Goal: Task Accomplishment & Management: Use online tool/utility

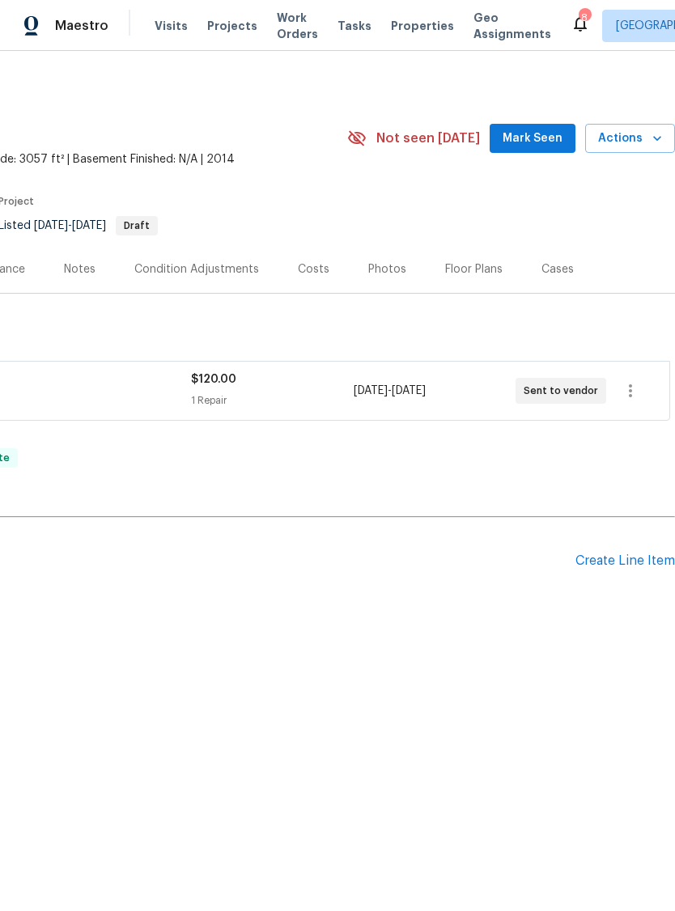
scroll to position [0, 239]
click at [620, 145] on span "Actions" at bounding box center [630, 139] width 64 height 20
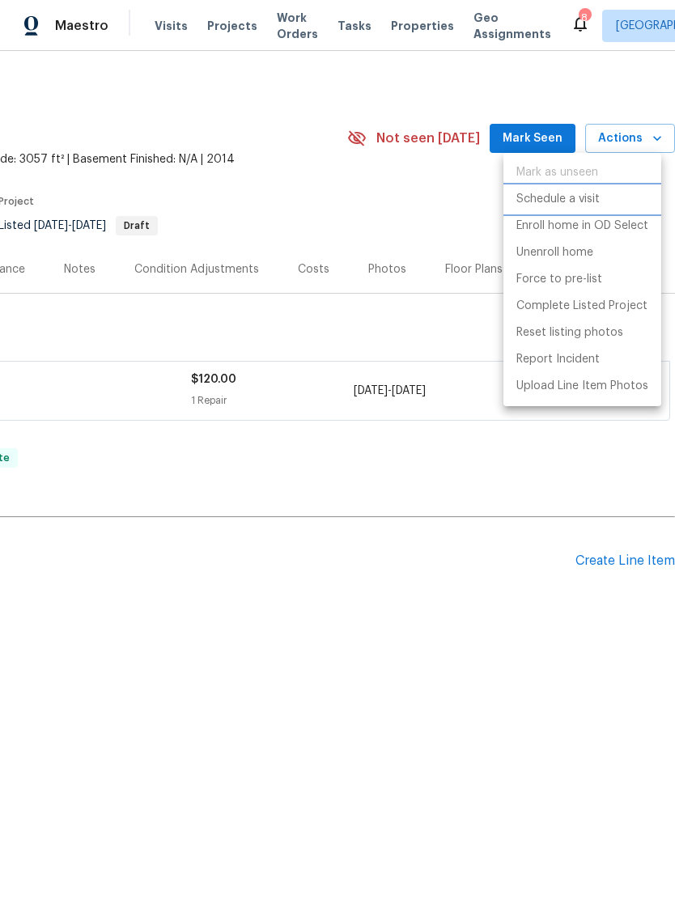
click at [583, 204] on p "Schedule a visit" at bounding box center [557, 199] width 83 height 17
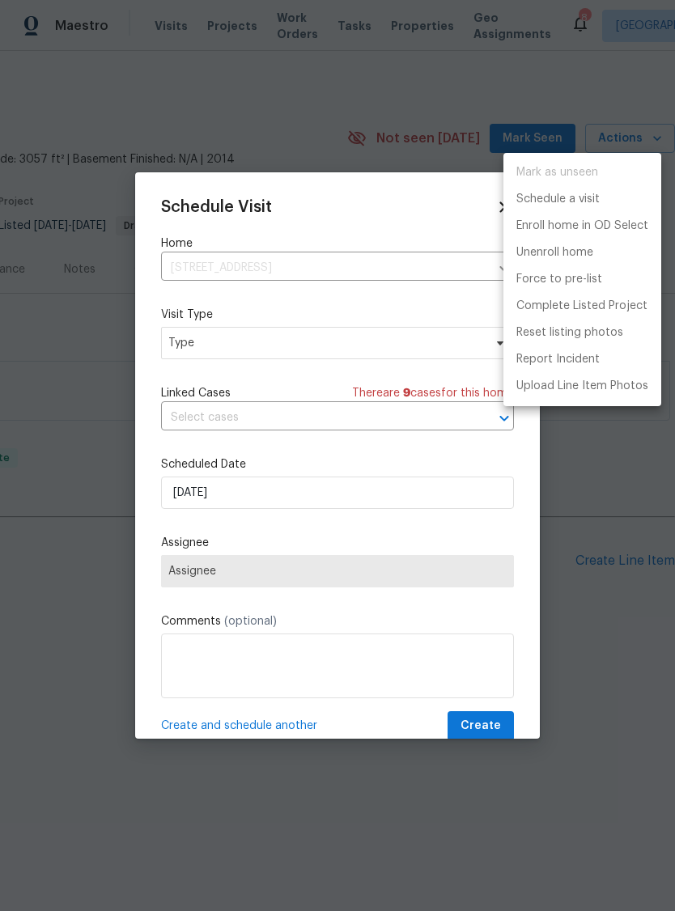
click at [192, 358] on div at bounding box center [337, 455] width 675 height 911
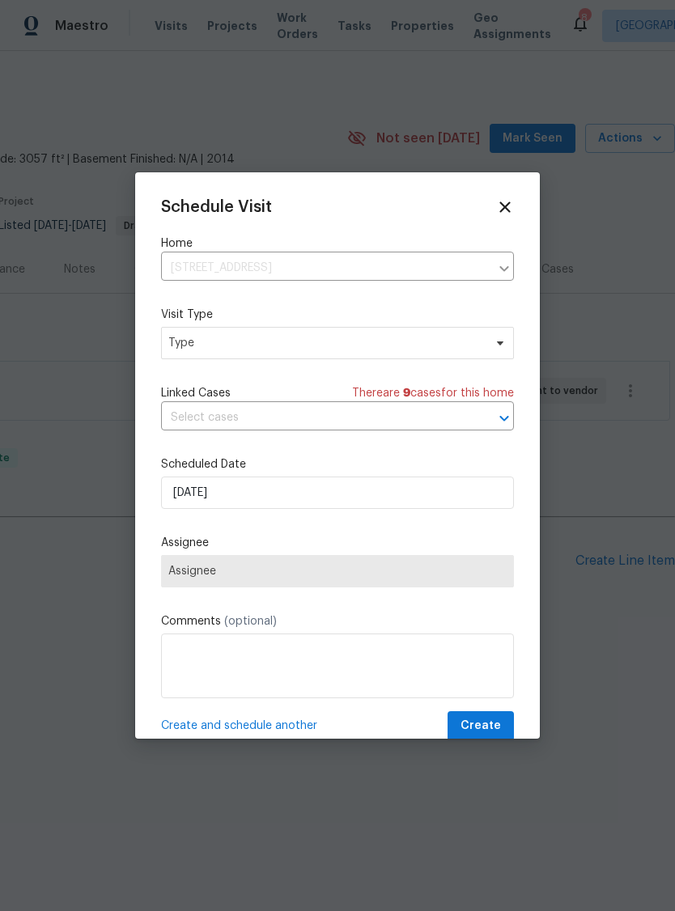
click at [192, 357] on div "Mark as unseen Schedule a visit Enroll home in OD Select Unenroll home Force to…" at bounding box center [337, 455] width 675 height 911
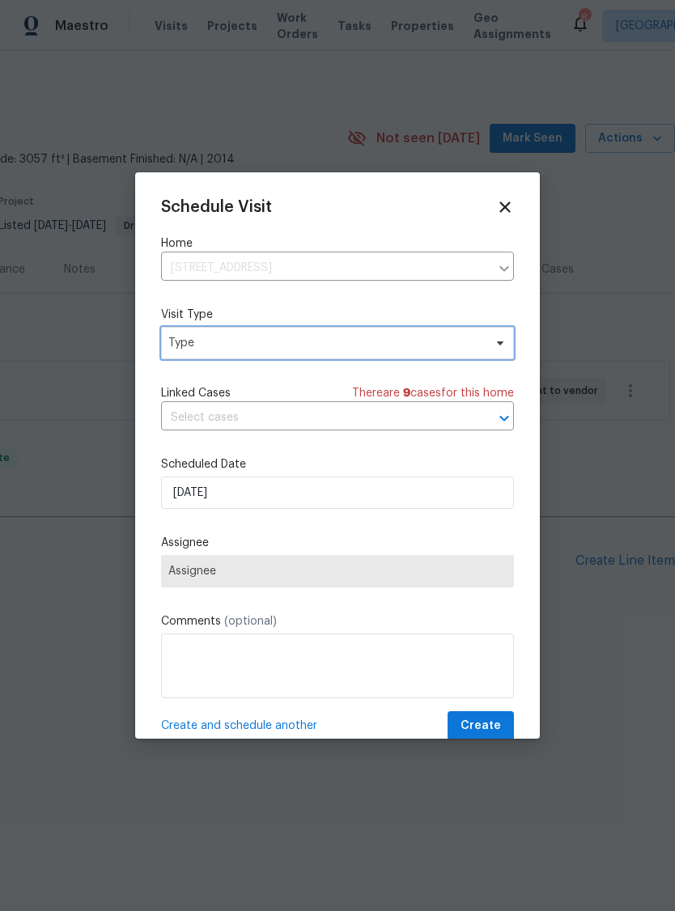
click at [213, 354] on span "Type" at bounding box center [337, 343] width 353 height 32
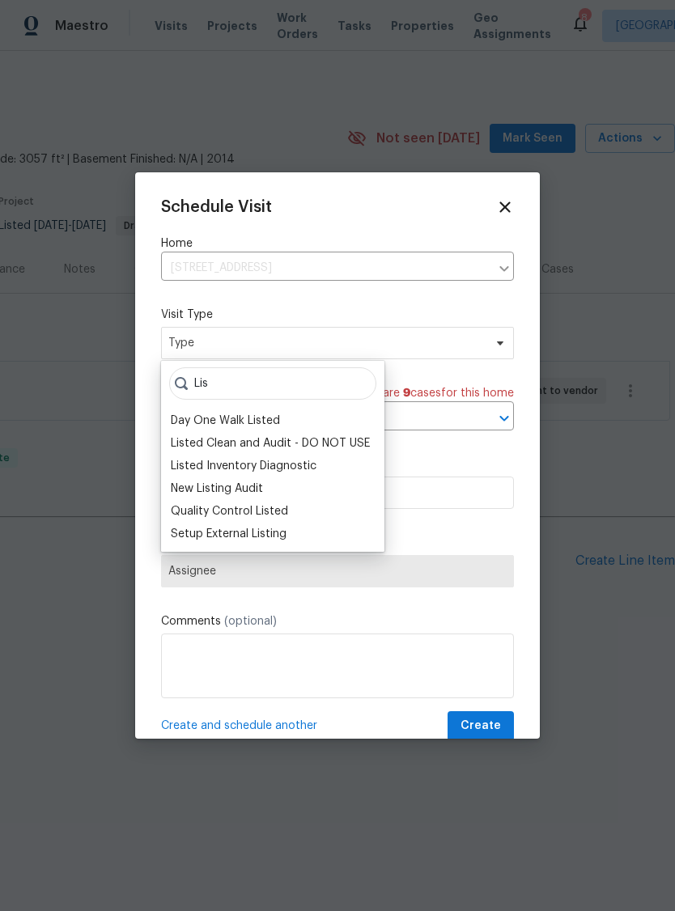
type input "Lis"
click at [210, 488] on div "New Listing Audit" at bounding box center [217, 489] width 92 height 16
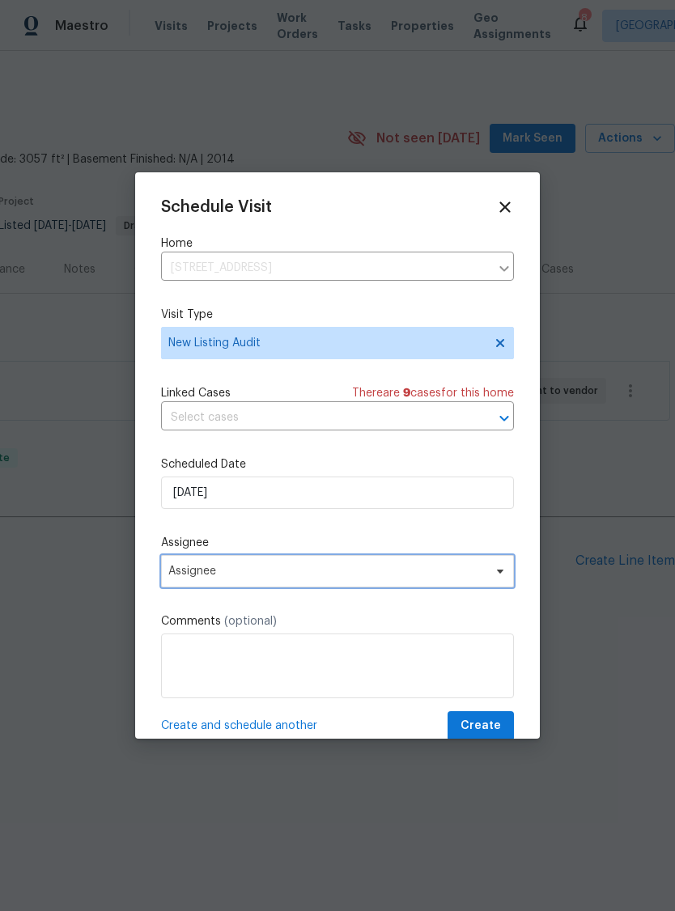
click at [210, 587] on span "Assignee" at bounding box center [337, 571] width 353 height 32
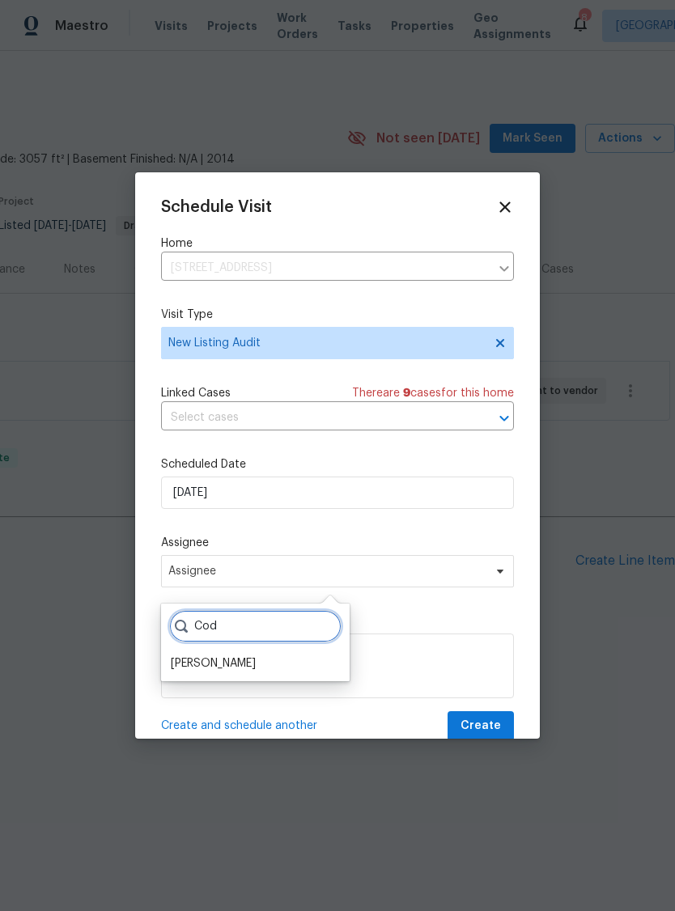
type input "Cod"
click at [210, 660] on div "[PERSON_NAME]" at bounding box center [213, 663] width 85 height 16
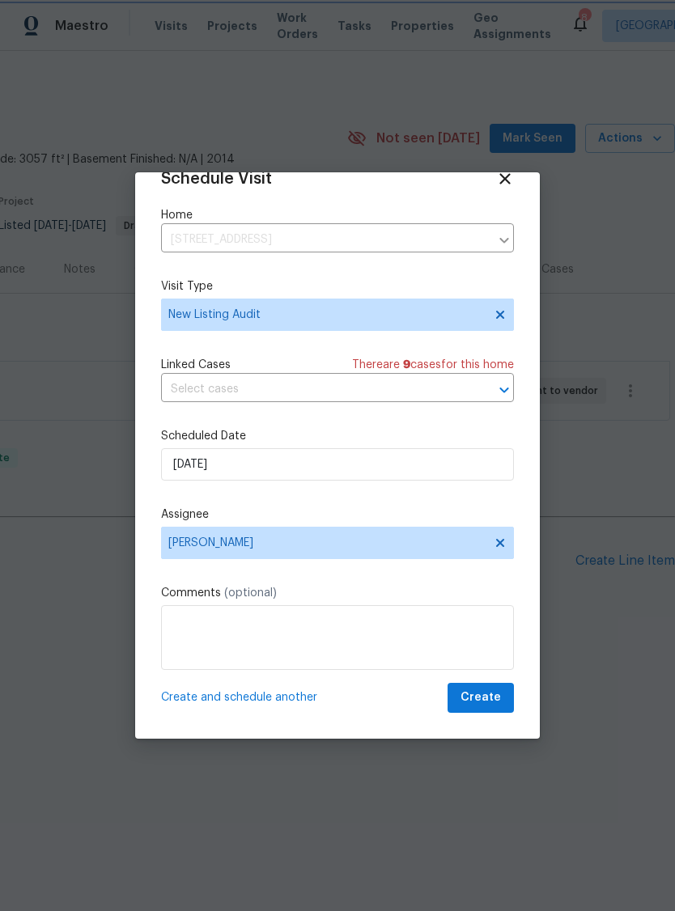
scroll to position [32, 0]
click at [196, 460] on input "[DATE]" at bounding box center [337, 464] width 353 height 32
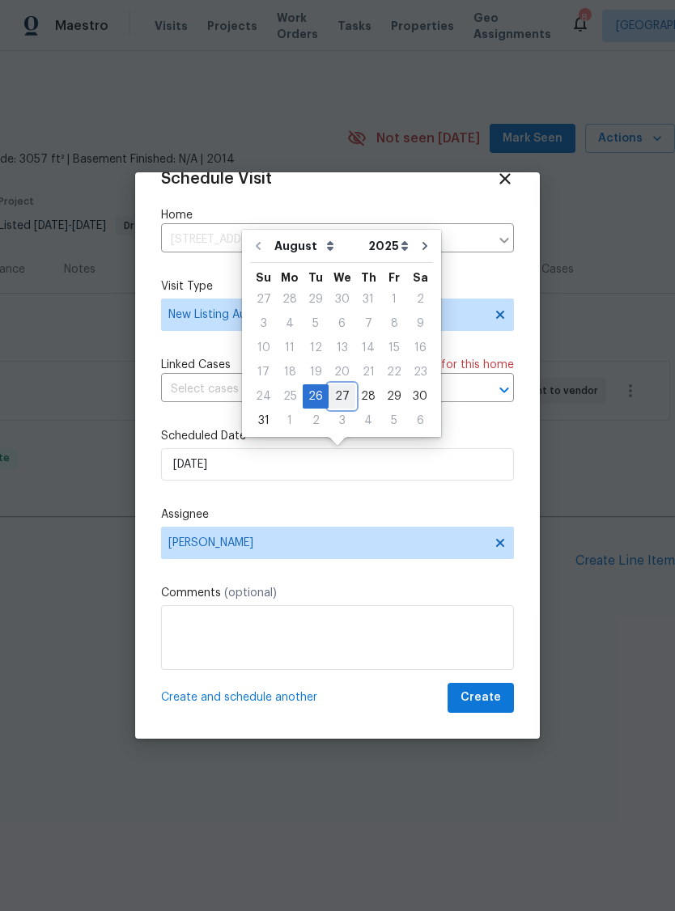
click at [333, 396] on div "27" at bounding box center [341, 396] width 27 height 23
type input "[DATE]"
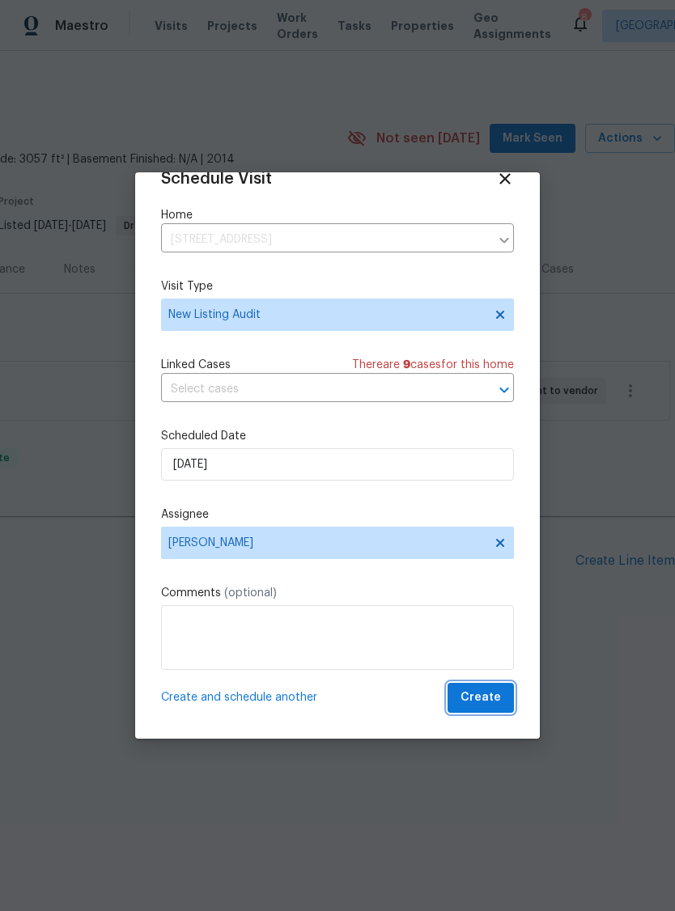
click at [494, 695] on span "Create" at bounding box center [480, 698] width 40 height 20
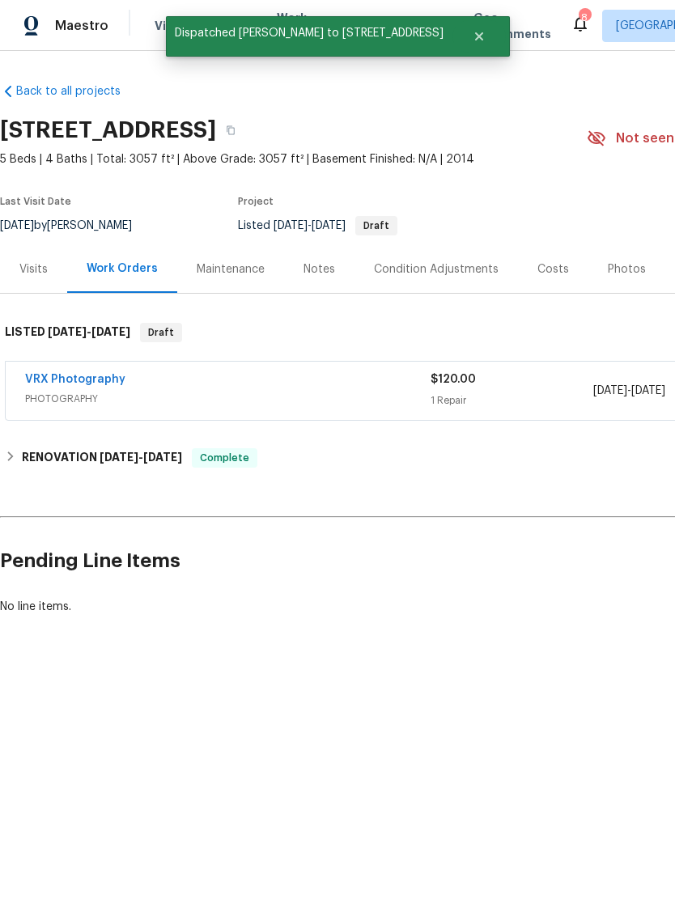
scroll to position [0, 0]
